Goal: Information Seeking & Learning: Learn about a topic

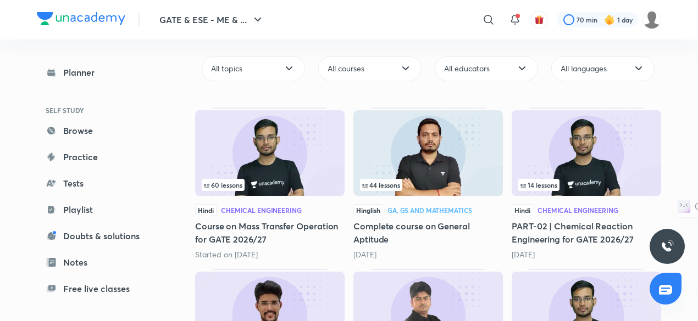
scroll to position [102, 0]
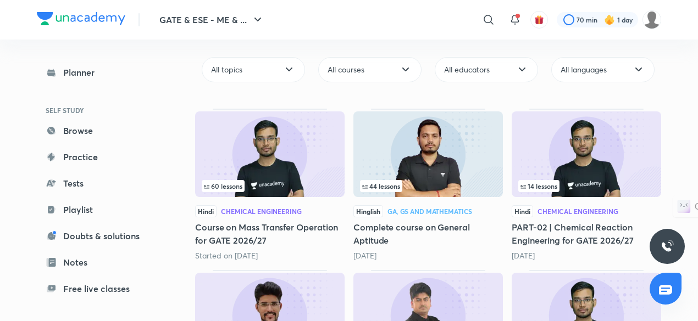
click at [297, 171] on img at bounding box center [269, 155] width 149 height 86
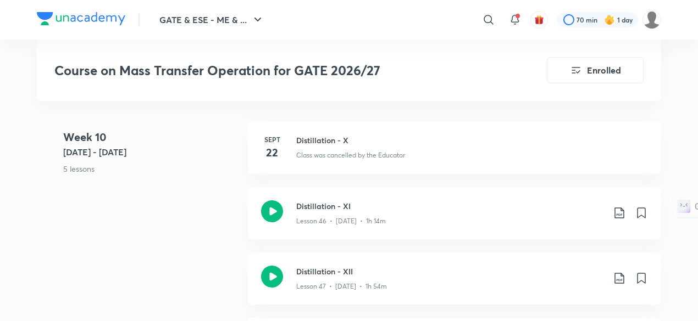
scroll to position [4067, 0]
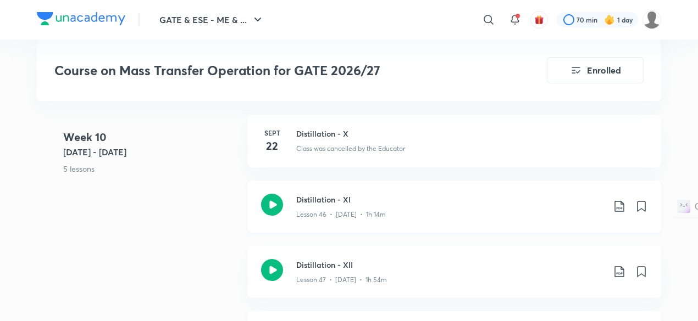
click at [378, 213] on p "Lesson 46 • Sept 23 • 1h 14m" at bounding box center [341, 215] width 90 height 10
